Goal: Transaction & Acquisition: Purchase product/service

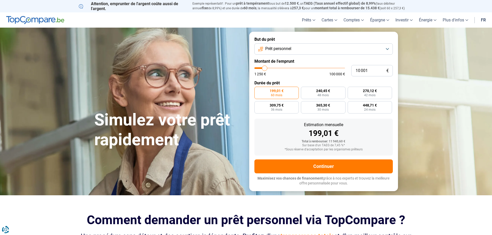
type input "10 500"
type input "10500"
type input "11 000"
type input "11000"
type input "11 500"
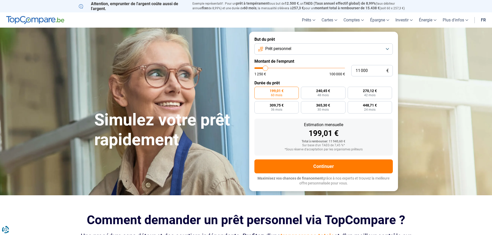
type input "11500"
type input "11 750"
type input "11750"
type input "12 000"
type input "12000"
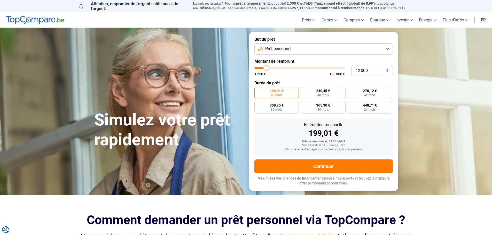
type input "12 750"
type input "12750"
type input "13 250"
type input "13250"
type input "13 500"
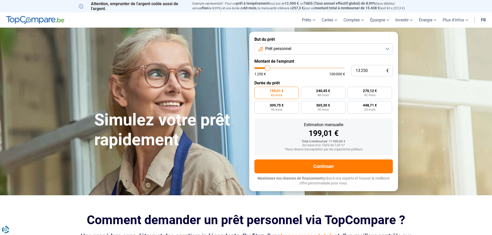
type input "13500"
type input "14 000"
type input "14000"
type input "14 500"
type input "14500"
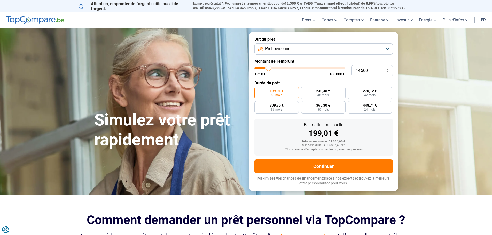
type input "14 750"
type input "14750"
type input "15 500"
type input "15500"
type input "16 000"
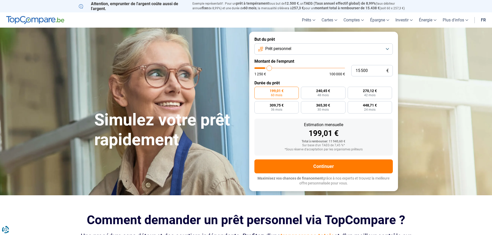
type input "16000"
type input "16 500"
type input "16500"
type input "17 250"
type input "17250"
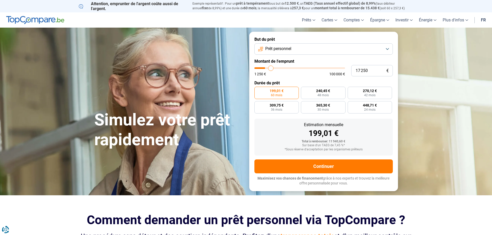
type input "17 500"
type input "17500"
type input "18 000"
type input "18000"
type input "19 250"
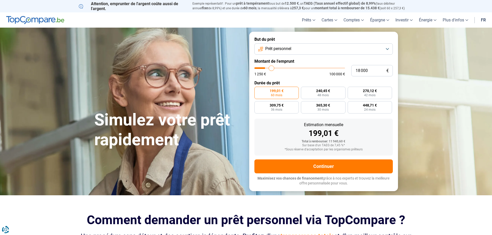
type input "19250"
type input "20 250"
type input "20250"
type input "20 750"
type input "20750"
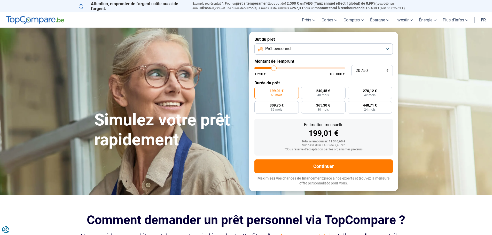
type input "21 750"
type input "21750"
type input "22 250"
type input "22250"
type input "23 000"
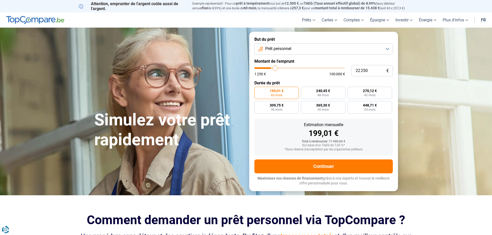
type input "23000"
type input "23 250"
type input "23250"
type input "24 250"
type input "24250"
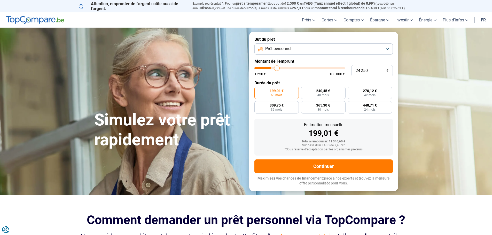
type input "24 750"
type input "24750"
type input "27 250"
type input "27250"
type input "28 000"
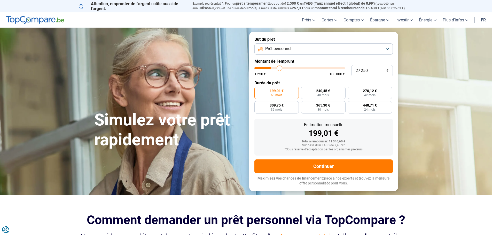
type input "28000"
type input "28 250"
type input "28250"
type input "28 750"
type input "28750"
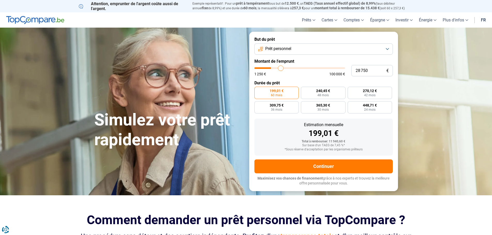
type input "29 250"
type input "29250"
type input "30 750"
type input "30750"
type input "31 250"
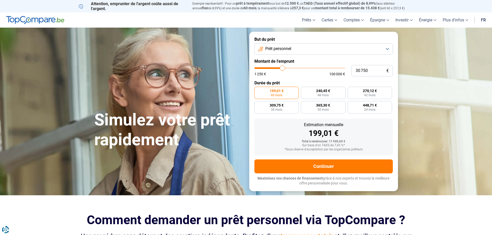
type input "31250"
type input "31 750"
type input "31750"
type input "32 000"
type input "32000"
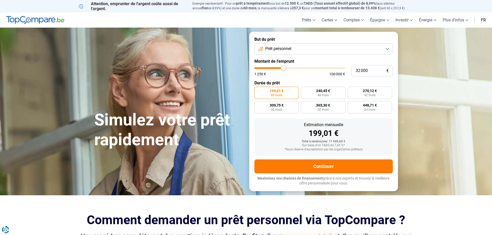
type input "32 250"
type input "32250"
type input "32 500"
type input "32500"
type input "33 250"
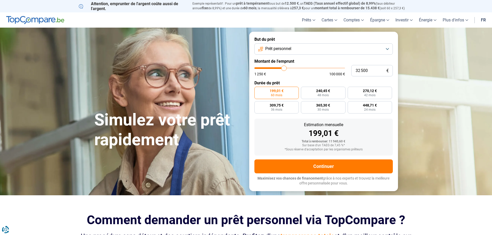
type input "33250"
type input "32 750"
type input "32750"
type input "31 250"
type input "31250"
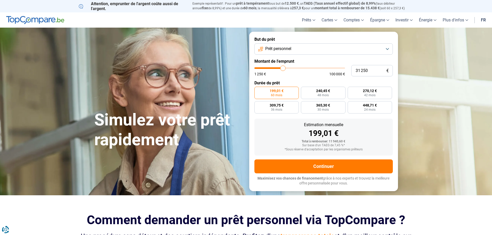
type input "29 750"
type input "29750"
type input "29 250"
type input "29250"
type input "29 000"
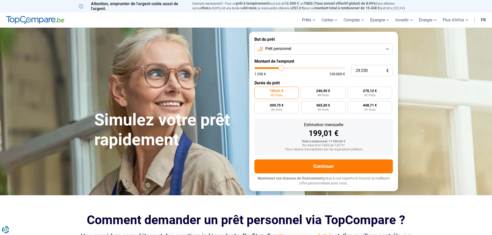
type input "29000"
type input "28 250"
type input "28250"
type input "27 750"
type input "27750"
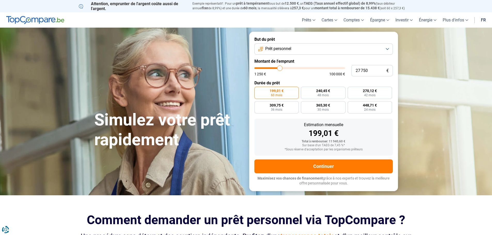
type input "27 250"
type input "27250"
type input "26 500"
type input "26500"
type input "26 000"
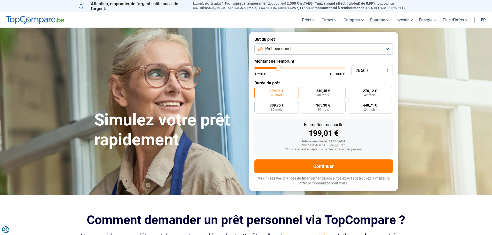
type input "26000"
type input "25 750"
type input "25750"
type input "25 000"
type input "25000"
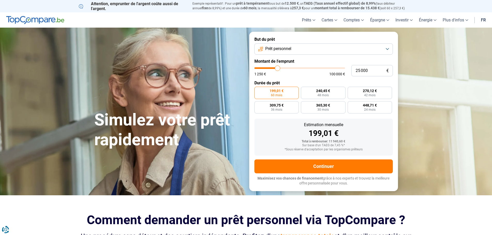
type input "24 750"
type input "24750"
type input "23 500"
type input "23500"
type input "22 750"
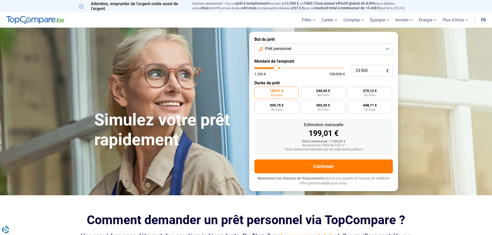
type input "22750"
type input "22 000"
type input "22000"
type input "21 750"
type input "21750"
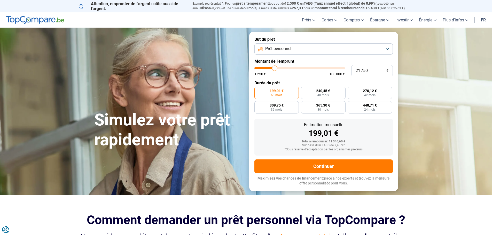
type input "21 250"
type input "21250"
type input "20 750"
type input "20750"
type input "20 250"
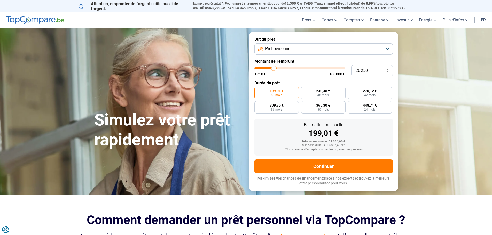
type input "20250"
type input "19 750"
type input "19750"
type input "19 000"
type input "19000"
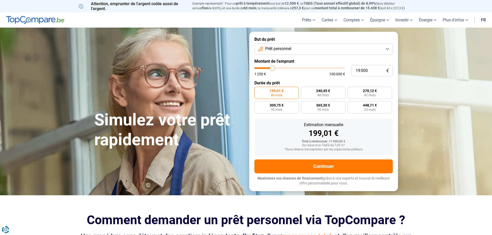
type input "17 750"
type input "17750"
type input "17 500"
type input "17500"
type input "17 000"
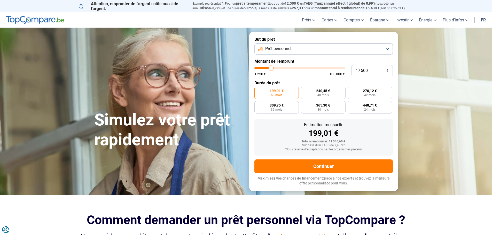
type input "17000"
type input "16 500"
type input "16500"
type input "16 250"
type input "16250"
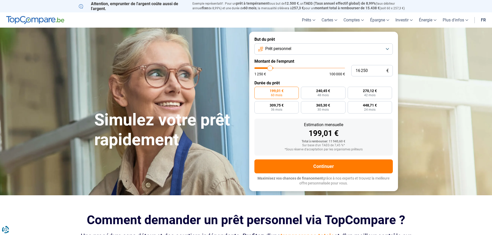
type input "16 000"
type input "16000"
type input "15 750"
type input "15750"
type input "15 500"
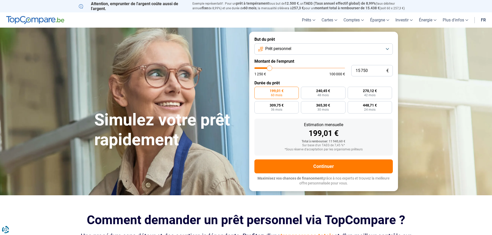
type input "15500"
type input "15 000"
type input "15000"
type input "14 750"
type input "14750"
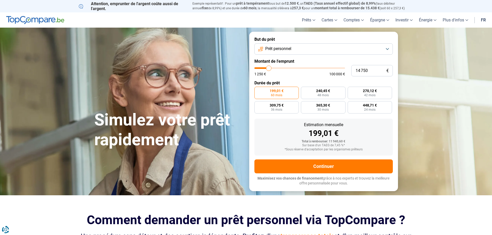
type input "14 000"
type input "14000"
type input "13 500"
type input "13500"
type input "13 250"
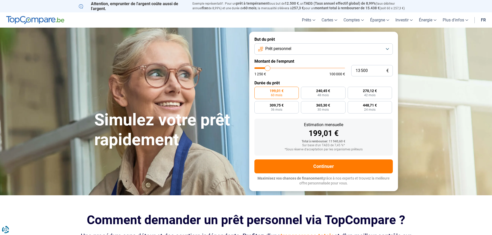
type input "13250"
type input "13 000"
type input "13000"
type input "12 750"
type input "12750"
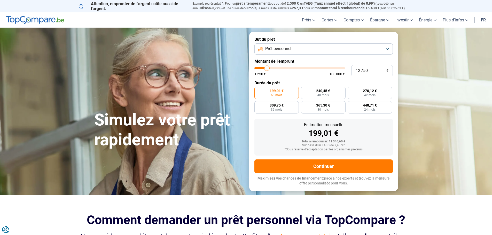
type input "12 500"
type input "12500"
type input "12 000"
type input "12000"
type input "11 750"
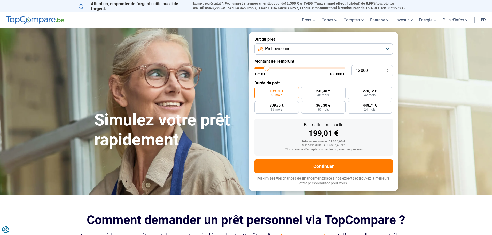
type input "11750"
type input "11 250"
type input "11250"
type input "11 000"
type input "11000"
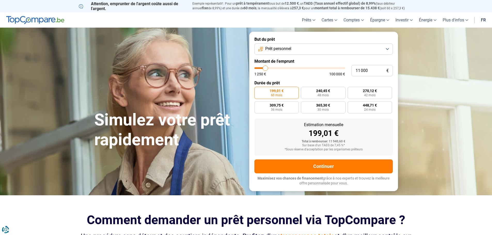
type input "10 500"
type input "10500"
type input "10 250"
type input "10250"
type input "10 000"
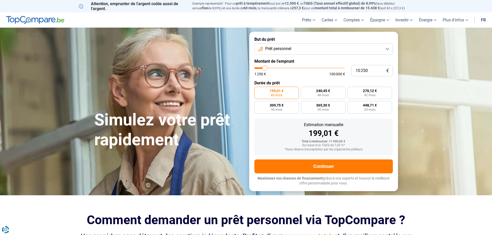
type input "10000"
type input "9 750"
type input "9750"
type input "9 500"
type input "9500"
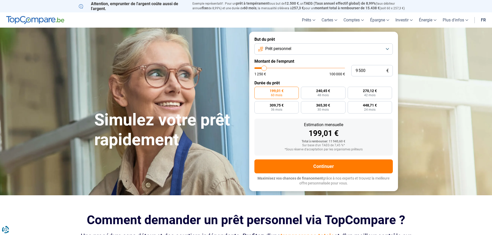
type input "9 000"
type input "9000"
type input "8 750"
type input "8750"
type input "8 500"
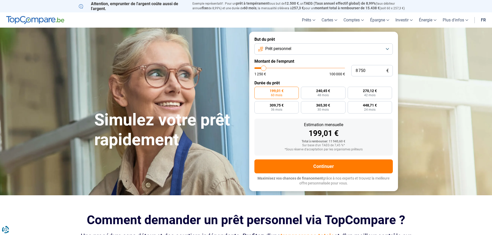
type input "8500"
type input "8 250"
type input "8250"
type input "7 250"
type input "7250"
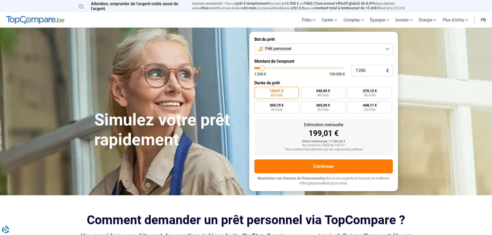
type input "6 500"
type input "6500"
type input "5 750"
type input "5750"
type input "5 500"
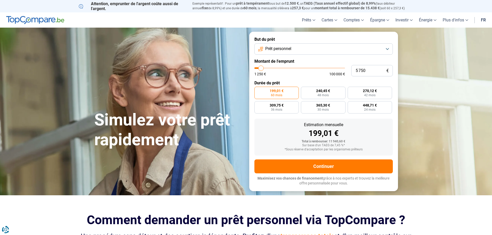
type input "5500"
type input "5 750"
type input "5750"
type input "6 000"
type input "6000"
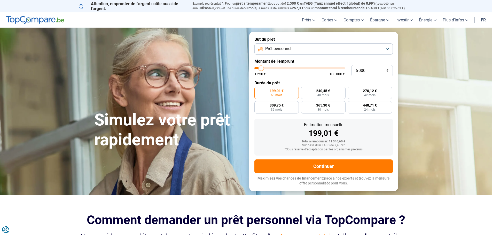
type input "6 500"
type input "6500"
type input "6 750"
type input "6750"
type input "7 250"
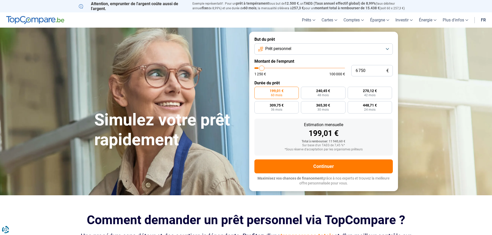
type input "7250"
type input "7 500"
type input "7500"
type input "8 000"
drag, startPoint x: 265, startPoint y: 68, endPoint x: 263, endPoint y: 70, distance: 2.9
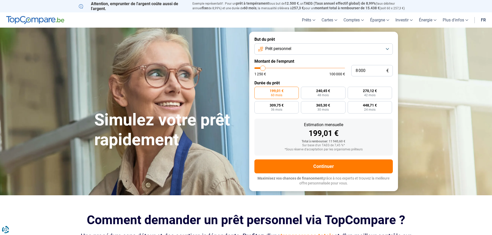
type input "8000"
click at [263, 69] on input "range" at bounding box center [299, 68] width 91 height 2
click at [327, 106] on span "358,93 €" at bounding box center [323, 106] width 14 height 4
click at [304, 105] on input "358,93 € 24 mois" at bounding box center [302, 102] width 3 height 3
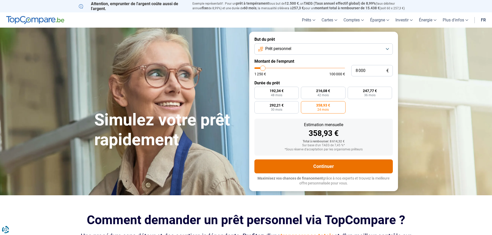
click at [326, 166] on button "Continuer" at bounding box center [323, 167] width 138 height 14
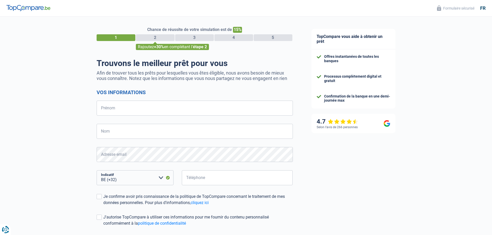
select select "32"
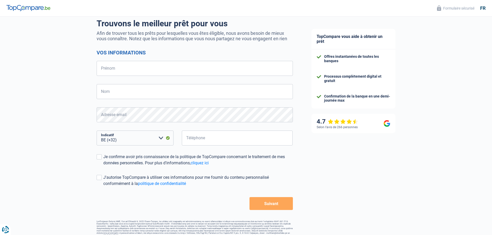
scroll to position [45, 0]
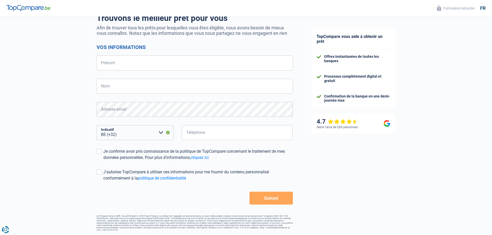
click at [273, 197] on button "Suivant" at bounding box center [270, 198] width 43 height 13
